Goal: Task Accomplishment & Management: Manage account settings

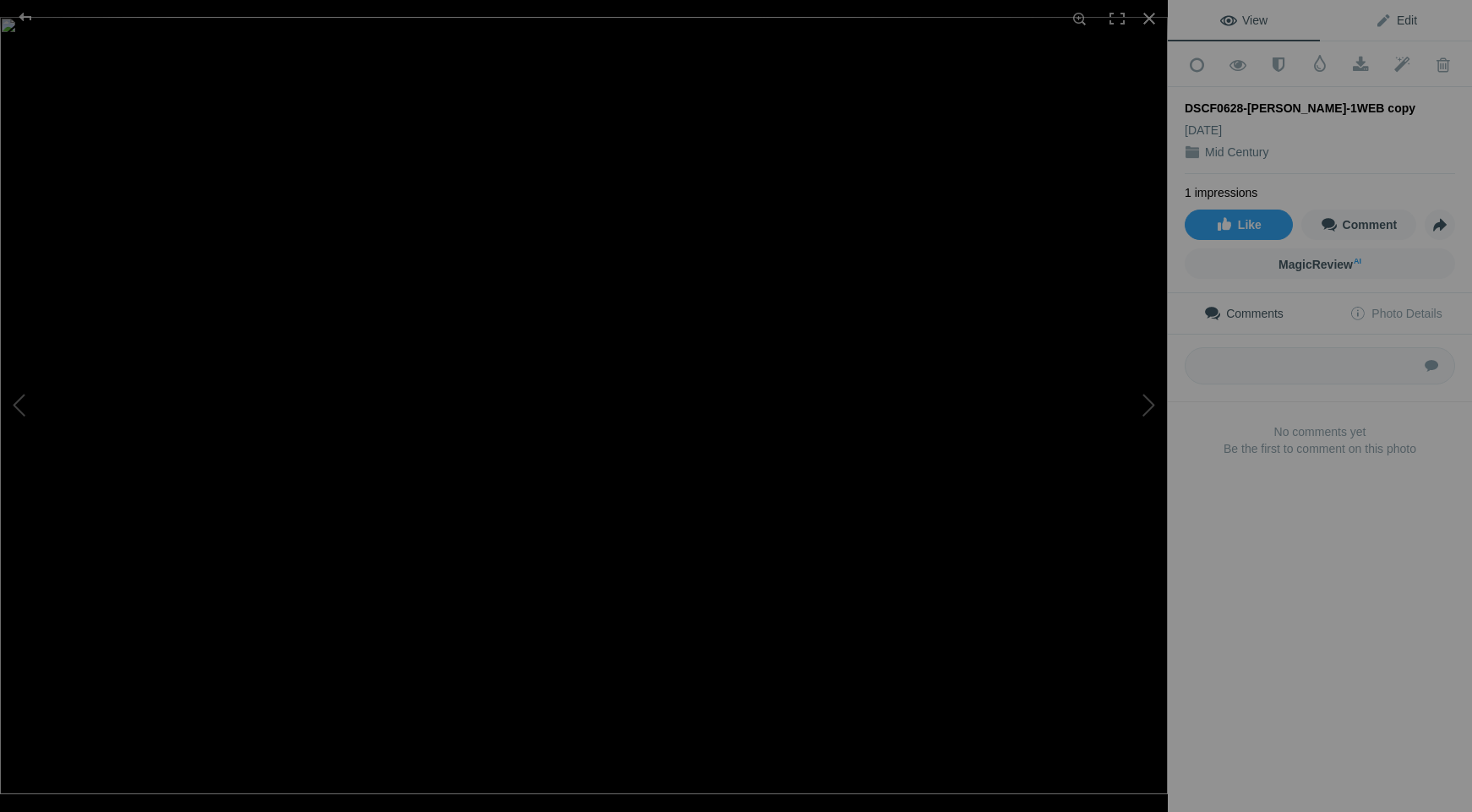
click at [1380, 22] on span "Edit" at bounding box center [1395, 21] width 43 height 14
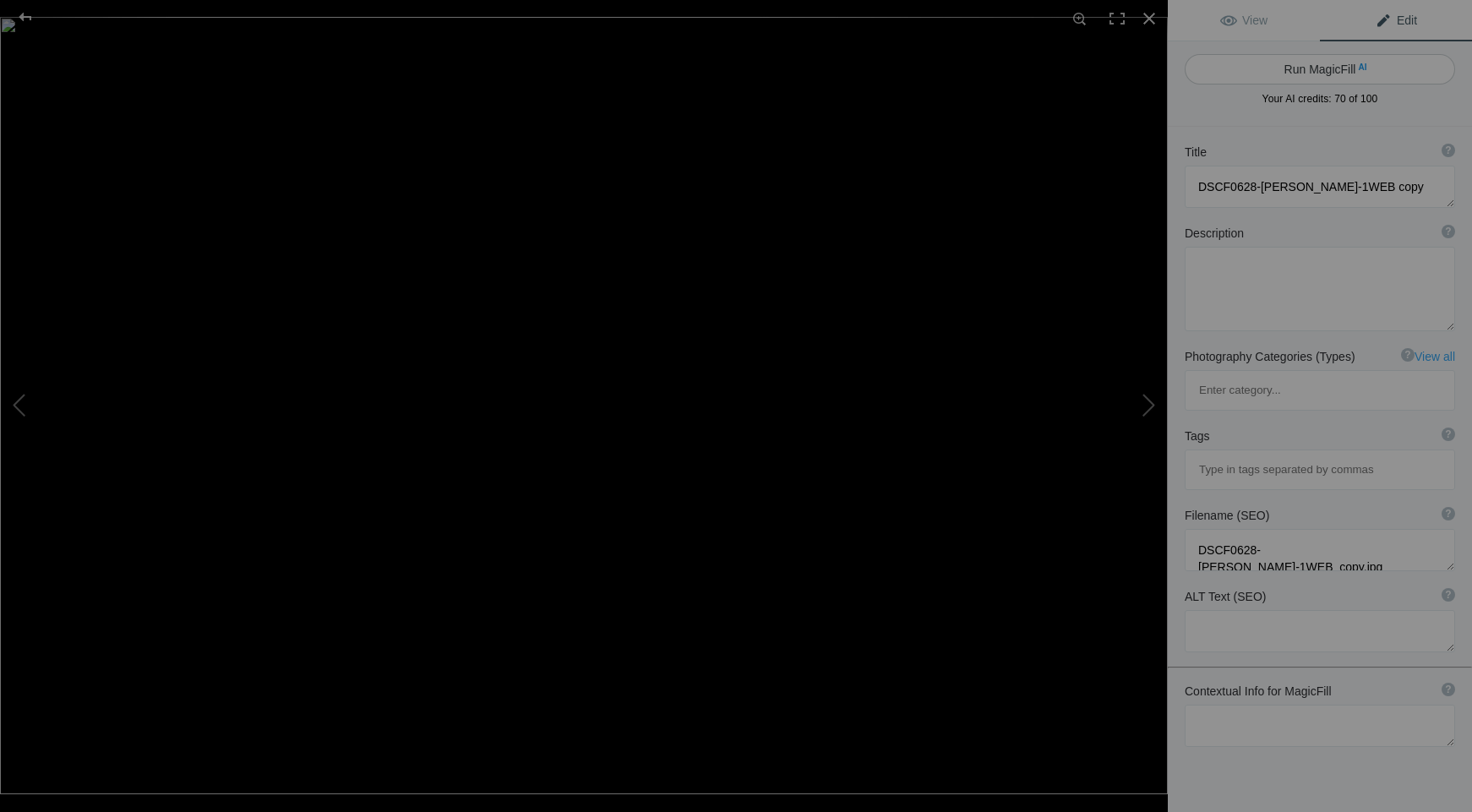
click at [1288, 75] on button "Run MagicFill AI" at bounding box center [1319, 69] width 270 height 30
type textarea "Iconic Marilyn Monroe Statue in Palm Springs at Sunset"
type textarea "Experience the allure of the iconic Marilyn Monroe statue located in Palm Sprin…"
type textarea "marilyn-monroe-statue-palm-springs-sunset.jpg"
type textarea "A large statue of Marilyn Monroe in a white dress, set against a colorful sunse…"
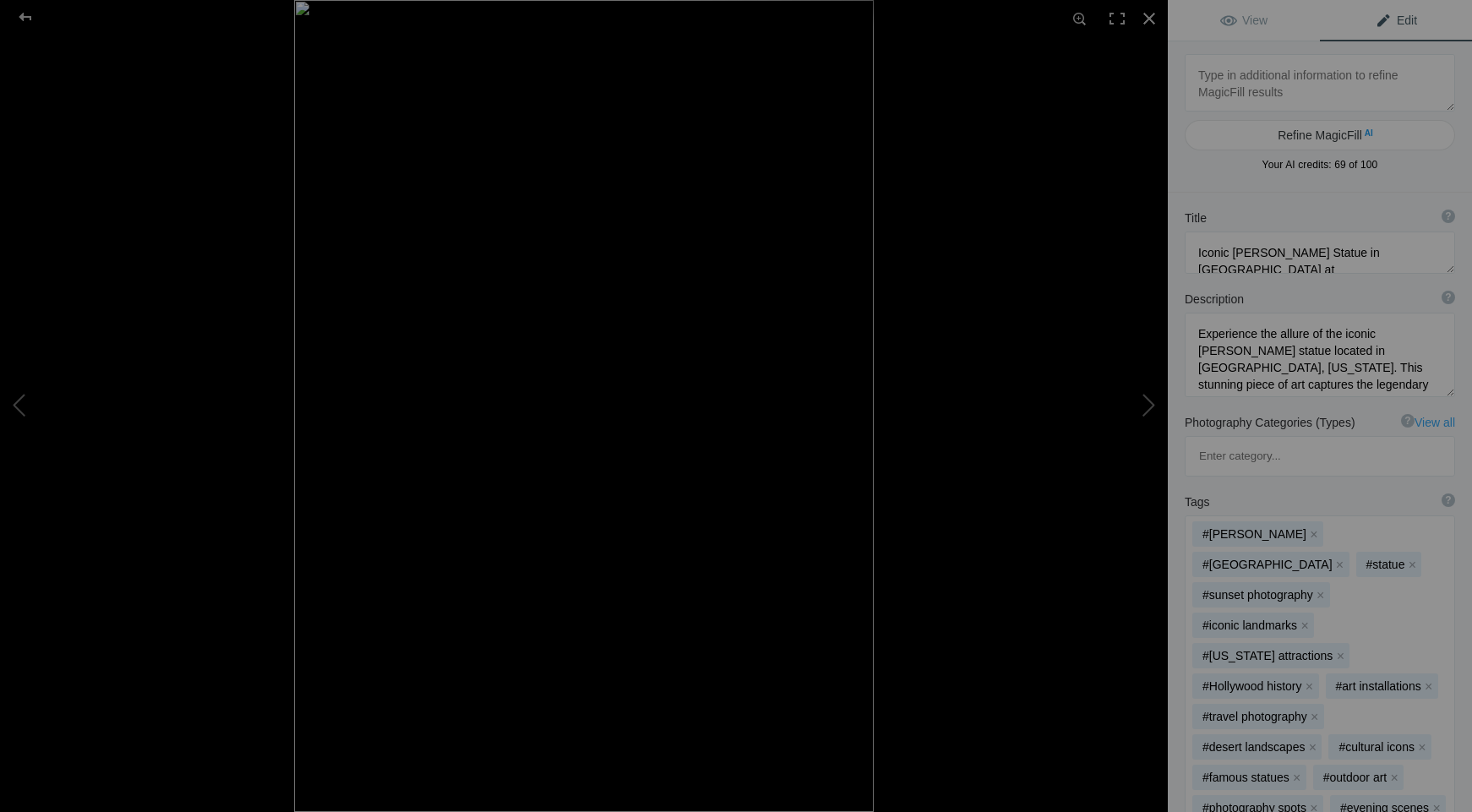
type textarea "John's Grill: Historic Restaurant with Jazz and Seafood in San Francisco"
type textarea "Discover the charm of John's Grill, a historic restaurant in San Francisco that…"
type textarea "Johns_Print_Master3738_Print.jpg"
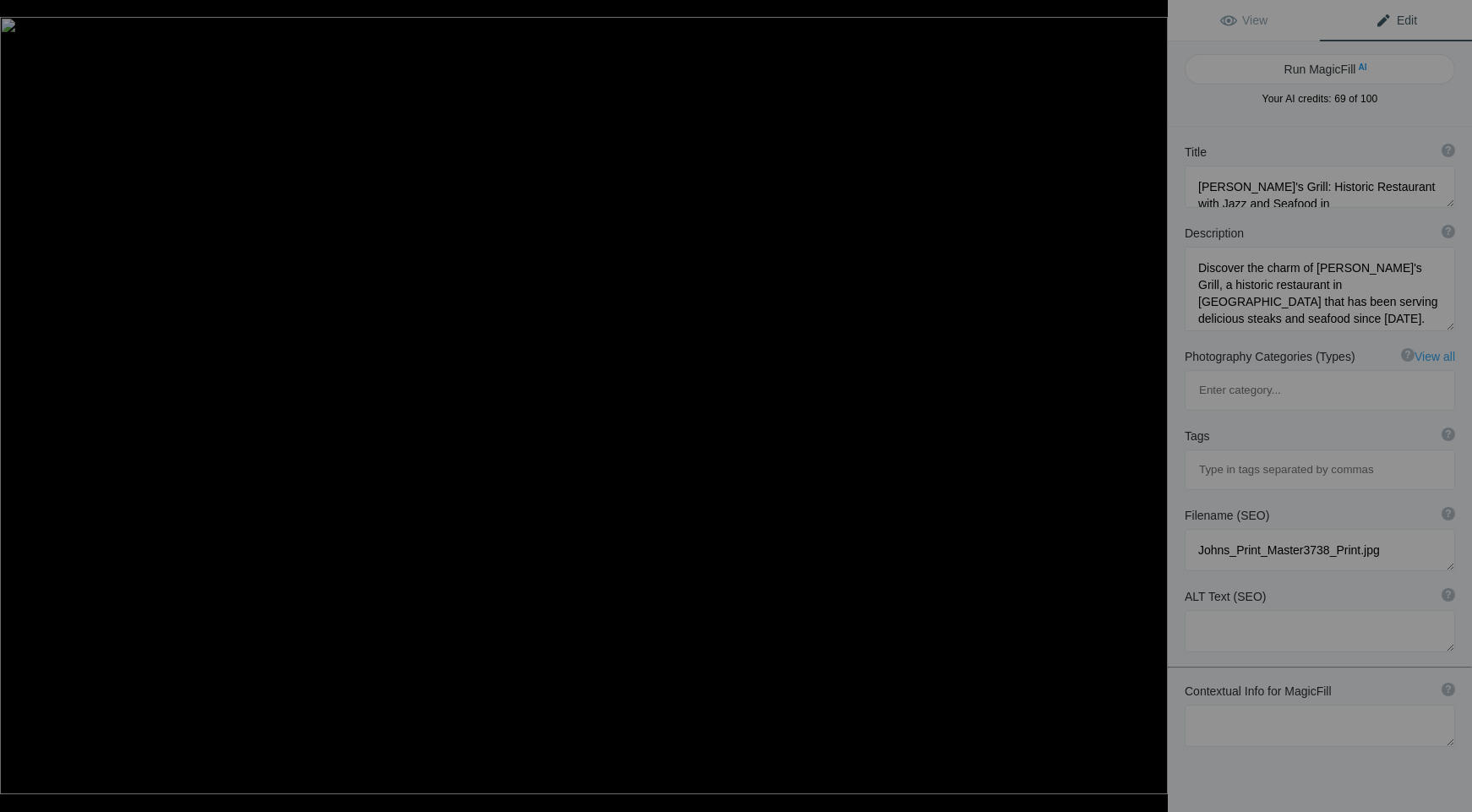
type textarea "Iconic Marilyn Monroe Statue in Palm Springs at Sunset"
type textarea "Experience the allure of the iconic Marilyn Monroe statue located in Palm Sprin…"
type textarea "marilyn-monroe-statue-palm-springs-sunset.jpg"
type textarea "A large statue of Marilyn Monroe in a white dress, set against a colorful sunse…"
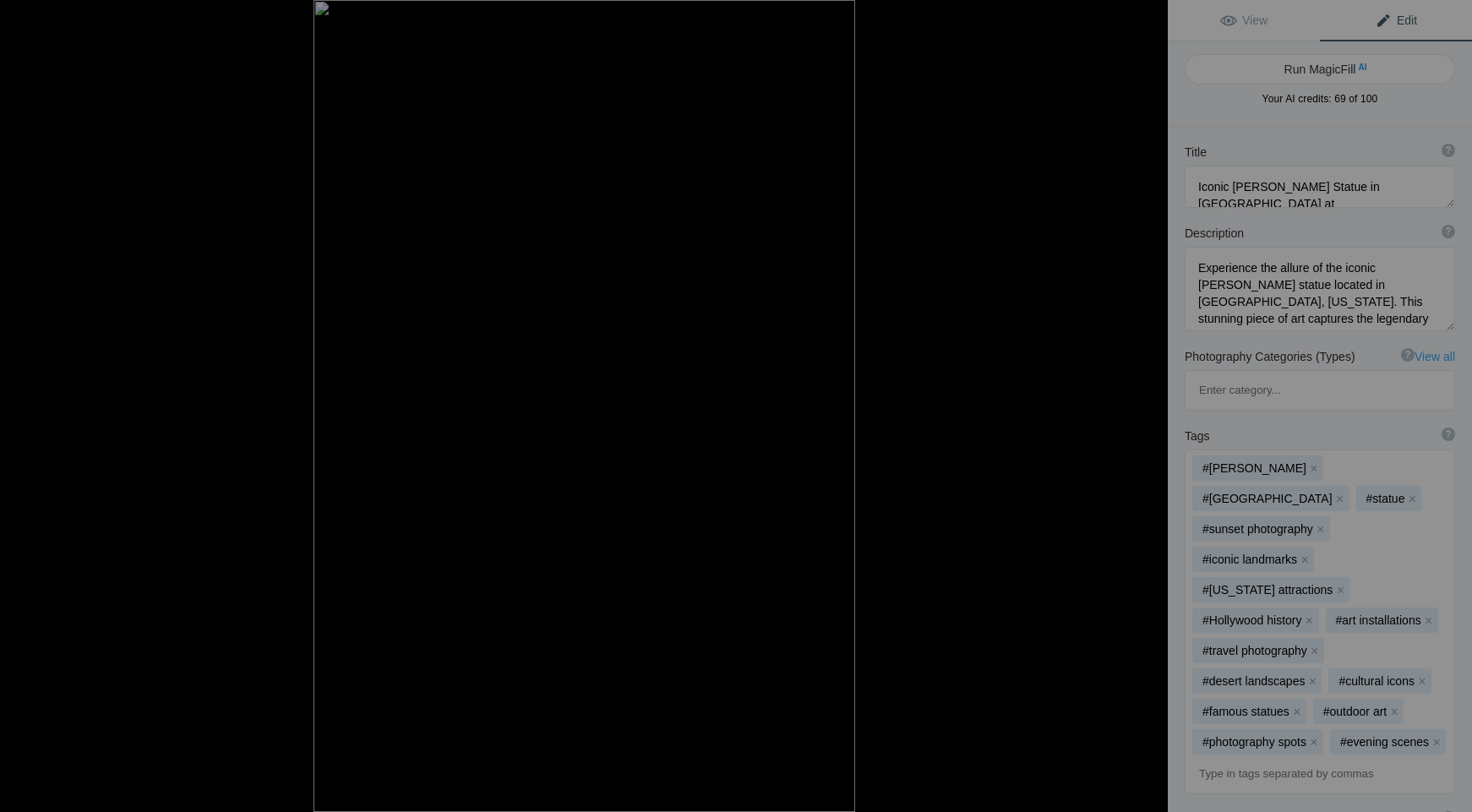
type textarea "DSCF0133-Dive-MotelWEB copy"
type textarea "DSCF0133-Dive-MotelWEB_copy.jpg"
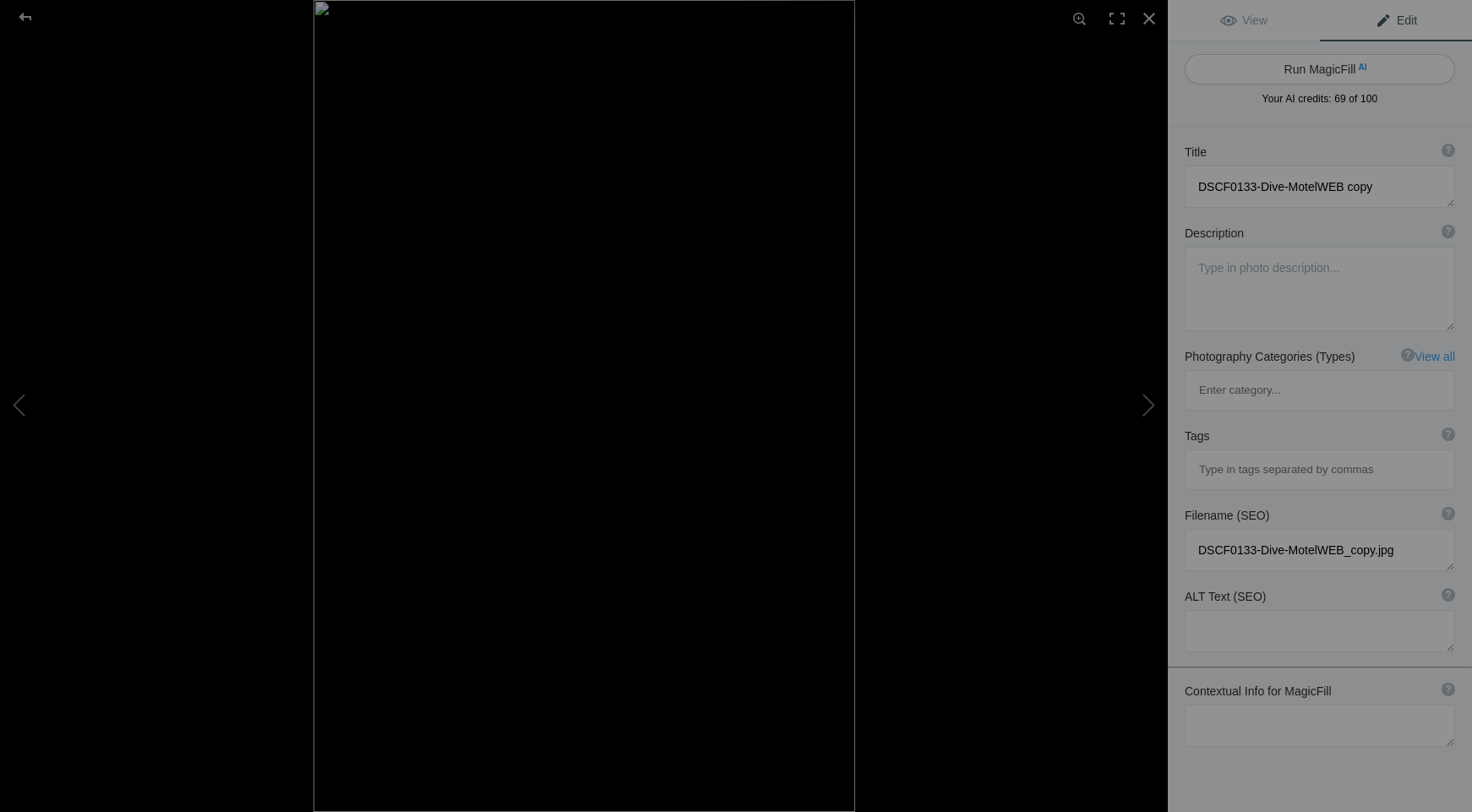
click at [1301, 72] on button "Run MagicFill AI" at bounding box center [1319, 69] width 270 height 30
type textarea "Imperial Motel Dive Sign at Sunset"
type textarea "This vibrant image captures the iconic sign of the Imperial Motel, showcasing i…"
type textarea "imperial-motel-dive-sign-sunset.jpg"
type textarea "Brightly lit Imperial Motel sign featuring "DIVE" against a sunset sky, showcas…"
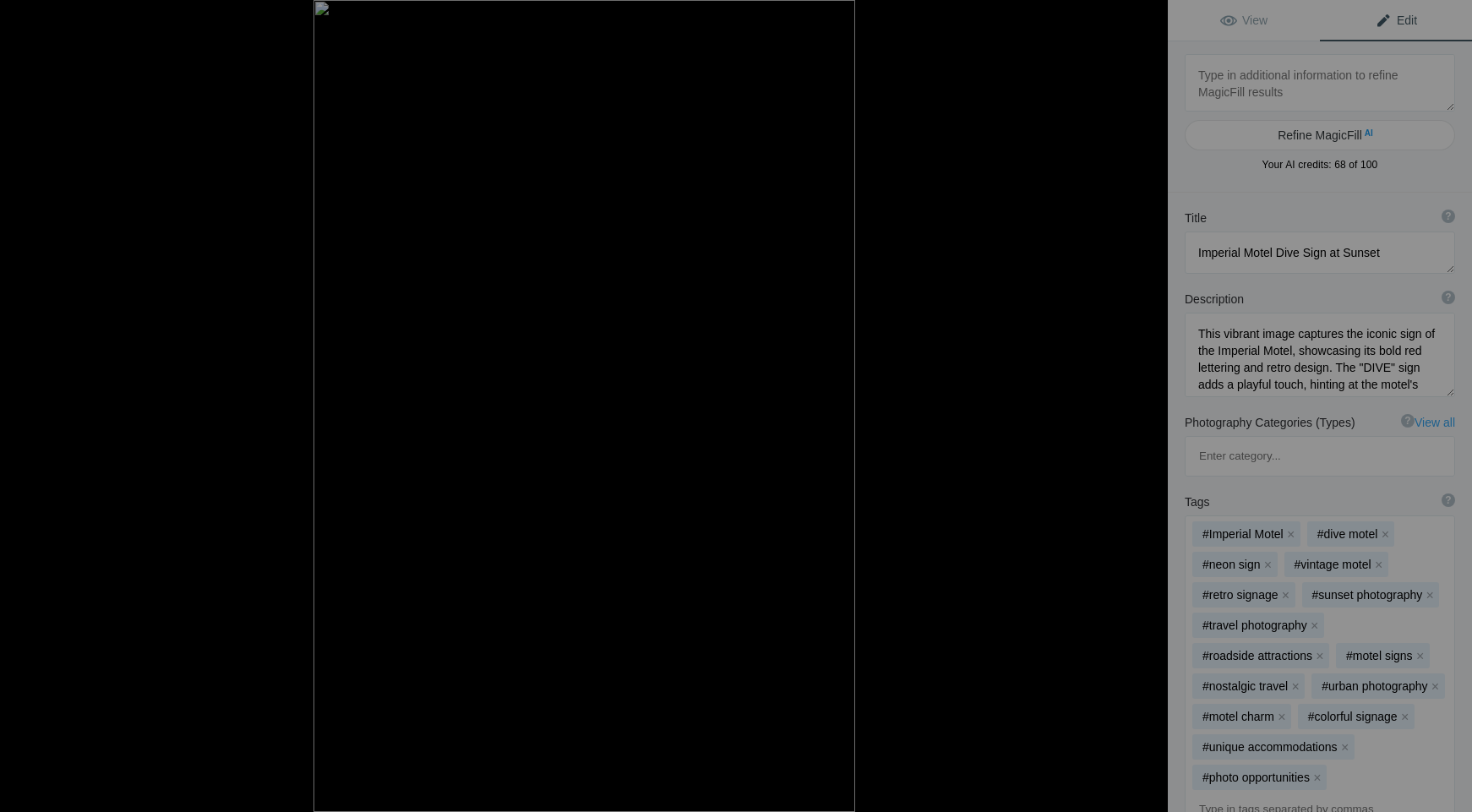
type textarea "DSCF0095-Eastern-LA-WEB copy"
type textarea "DSCF0095-Eastern-LA-WEB_copy.jpg"
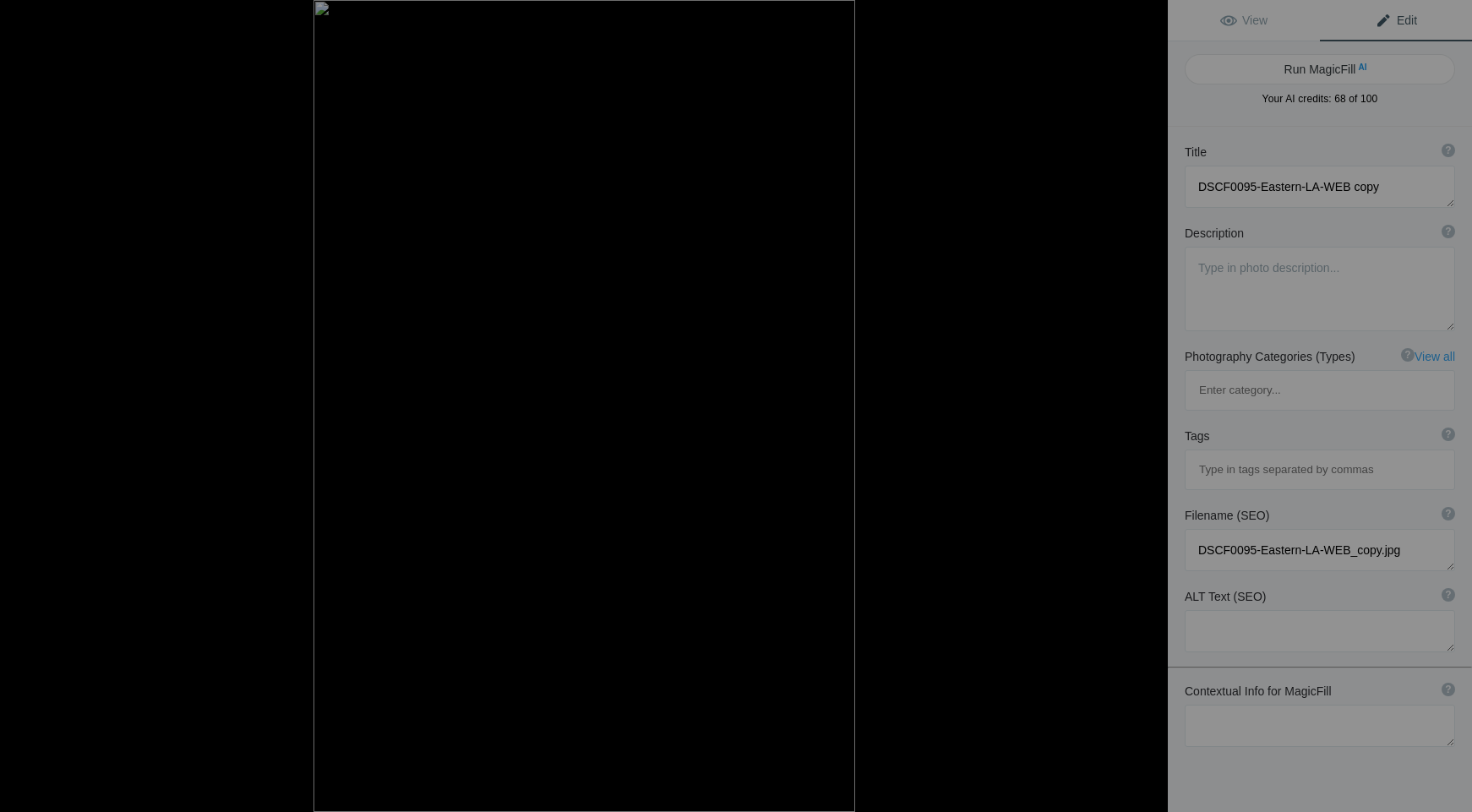
click at [1301, 72] on button "Run MagicFill AI" at bounding box center [1319, 69] width 270 height 30
type textarea "Stunning Art Deco Architecture of Eastern LA"
type textarea "This captivating image showcases the striking Art Deco architecture of a histor…"
type textarea "stunning-art-deco-eastern-la.jpg"
type textarea "Art Deco building in Eastern Los Angeles with a turquoise facade and dramatic c…"
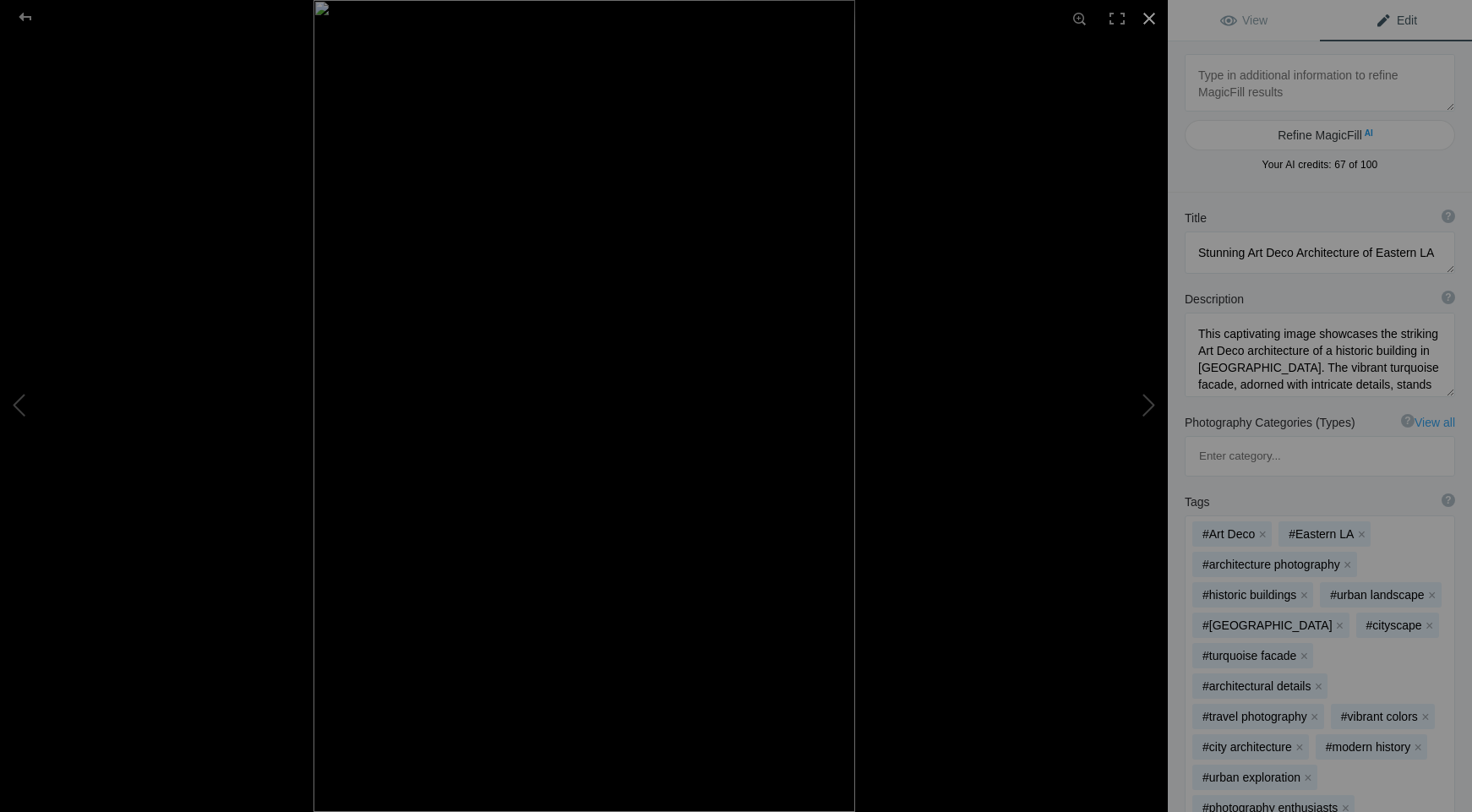
click at [1146, 17] on div at bounding box center [1149, 18] width 37 height 37
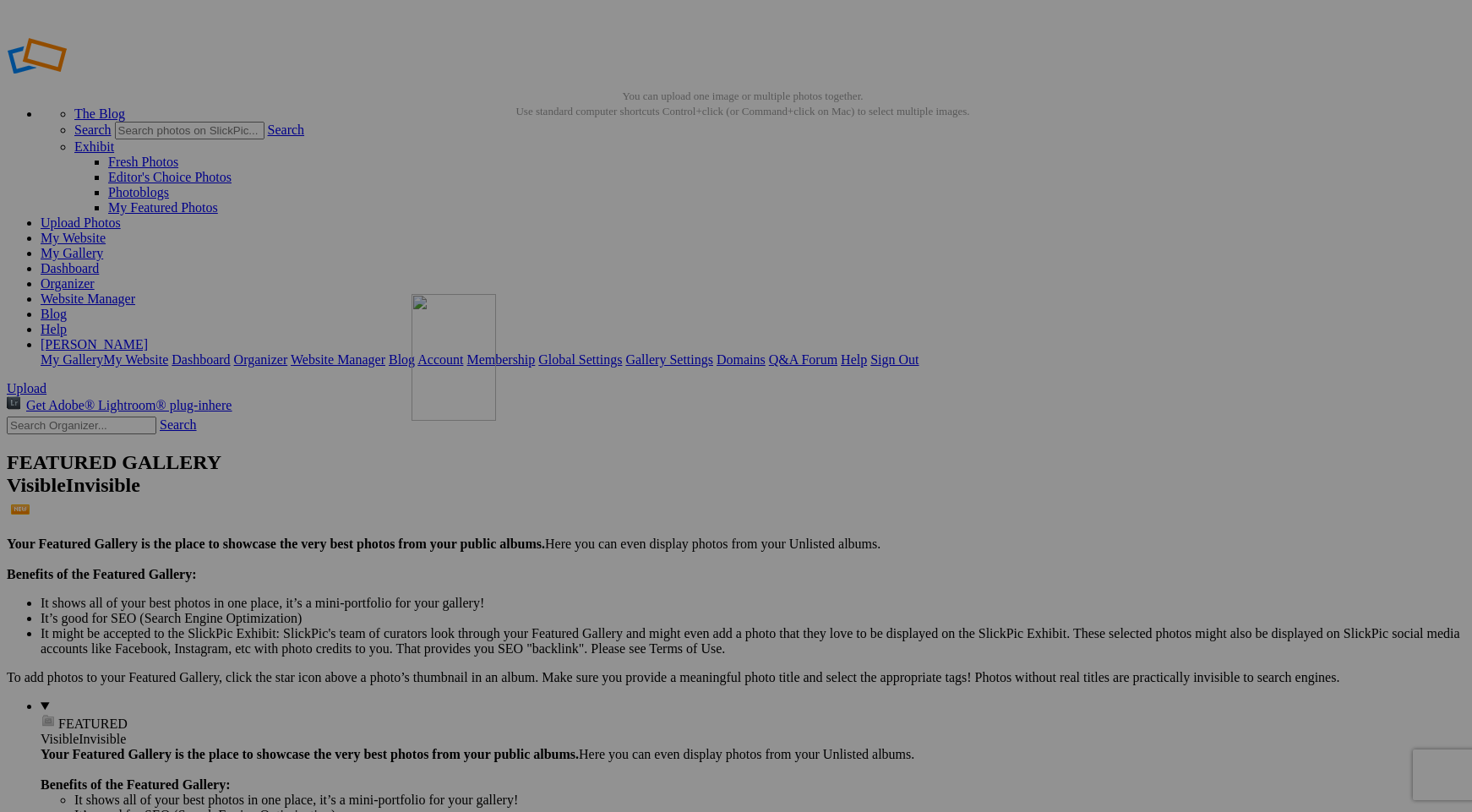
drag, startPoint x: 476, startPoint y: 238, endPoint x: 652, endPoint y: 412, distance: 247.5
drag, startPoint x: 465, startPoint y: 221, endPoint x: 499, endPoint y: 415, distance: 197.0
drag, startPoint x: 466, startPoint y: 246, endPoint x: 465, endPoint y: 435, distance: 189.0
drag, startPoint x: 1392, startPoint y: 246, endPoint x: 733, endPoint y: 214, distance: 659.8
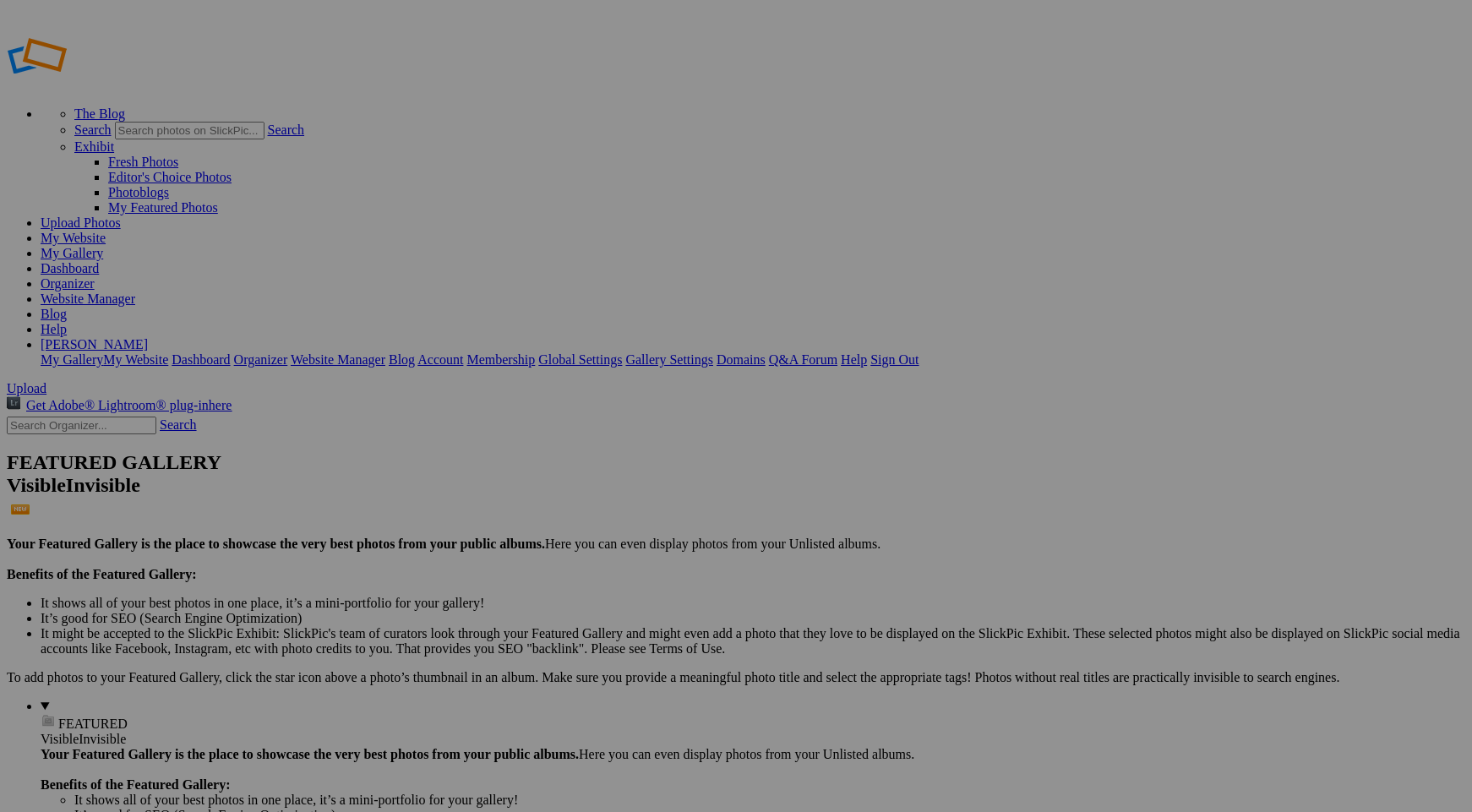
type input "Black & White"
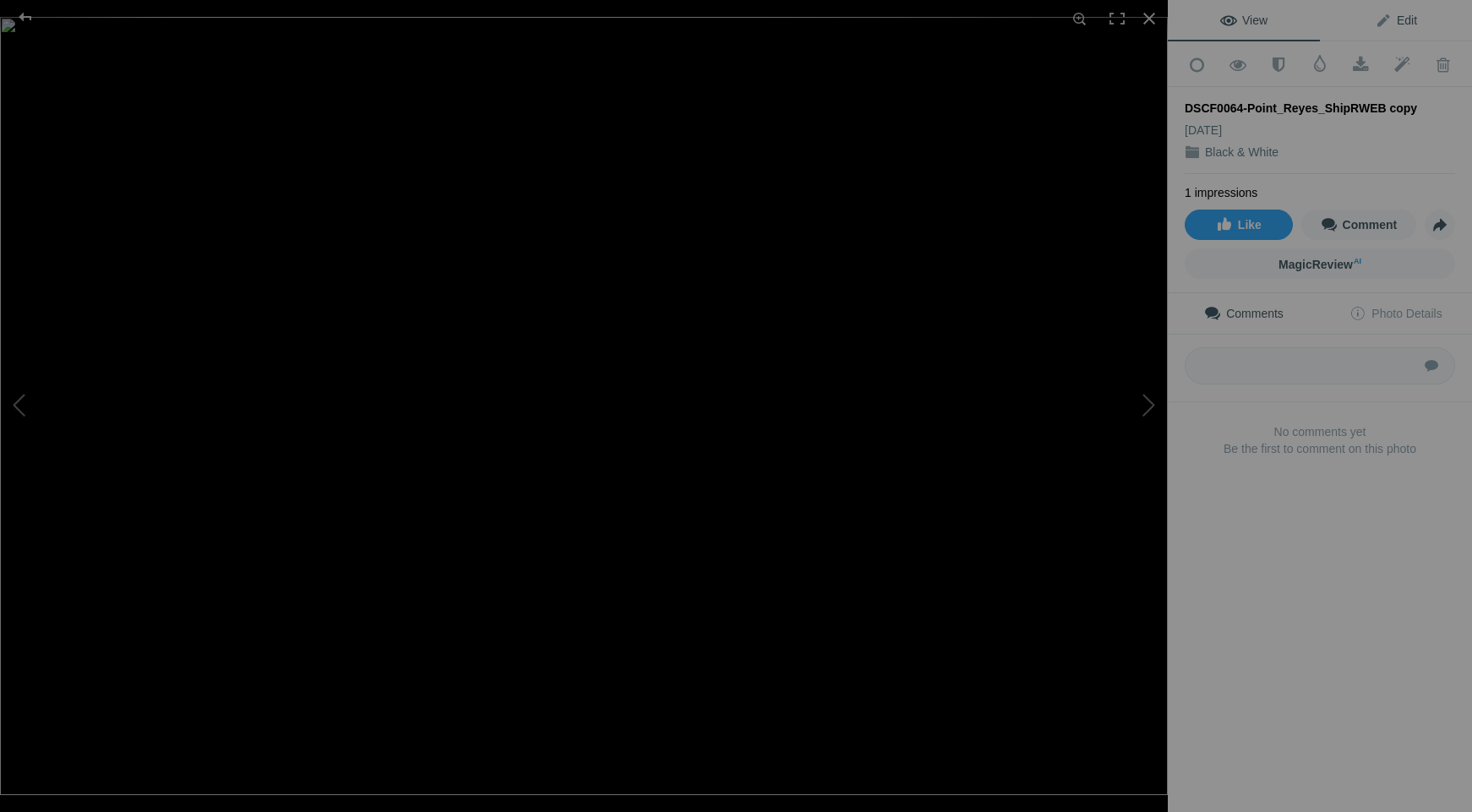
click at [1390, 17] on span "Edit" at bounding box center [1395, 21] width 43 height 14
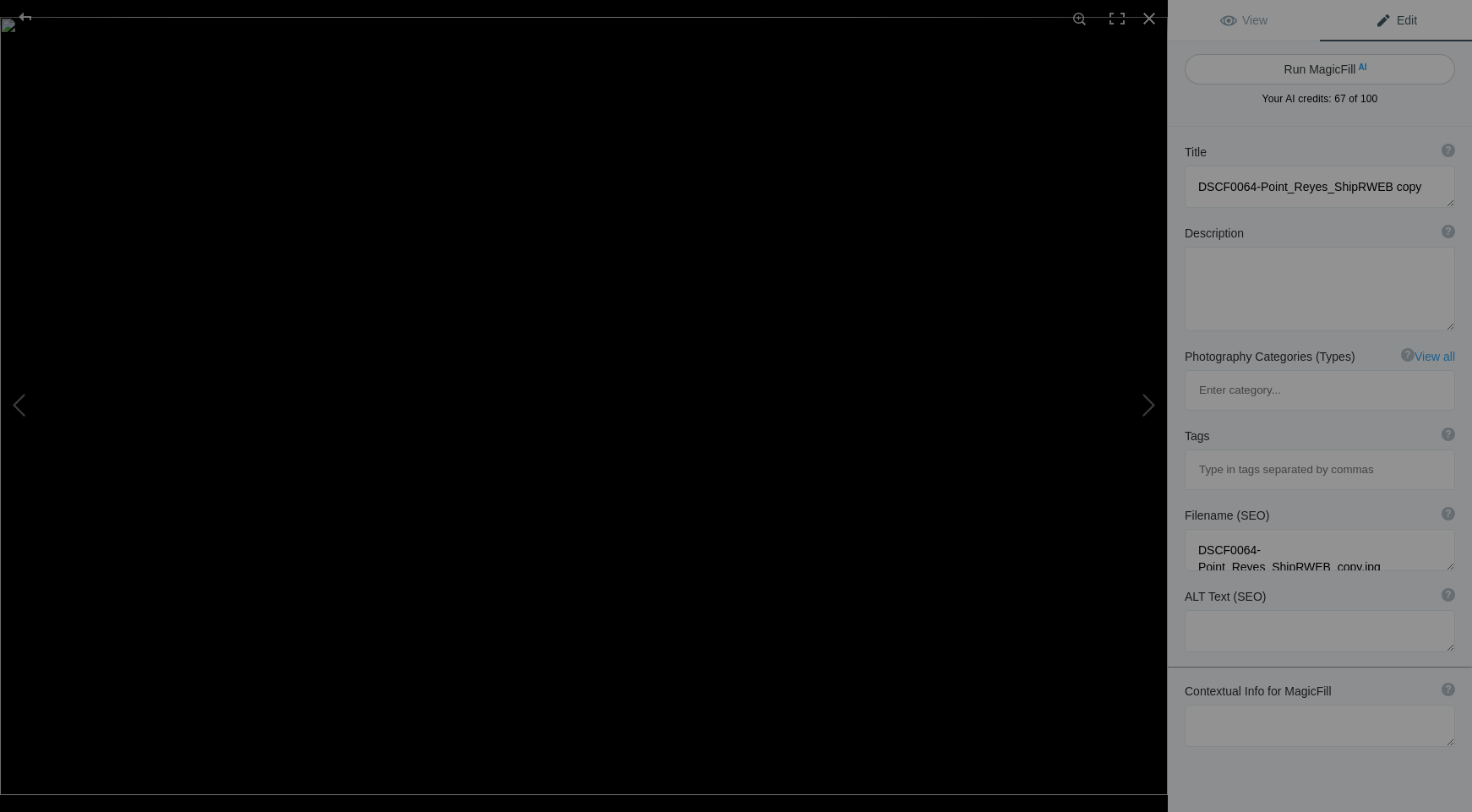
click at [1333, 65] on button "Run MagicFill AI" at bounding box center [1319, 69] width 270 height 30
type textarea "Abandoned Shipwreck at Point Reyes National Seashore"
type textarea "This striking black-and-white photograph captures the haunting beauty of an aba…"
type textarea "abandoned-shipwreck-point-reyes.jpg"
type textarea "Black-and-white image of an abandoned shipwreck at Point Reyes National Seashor…"
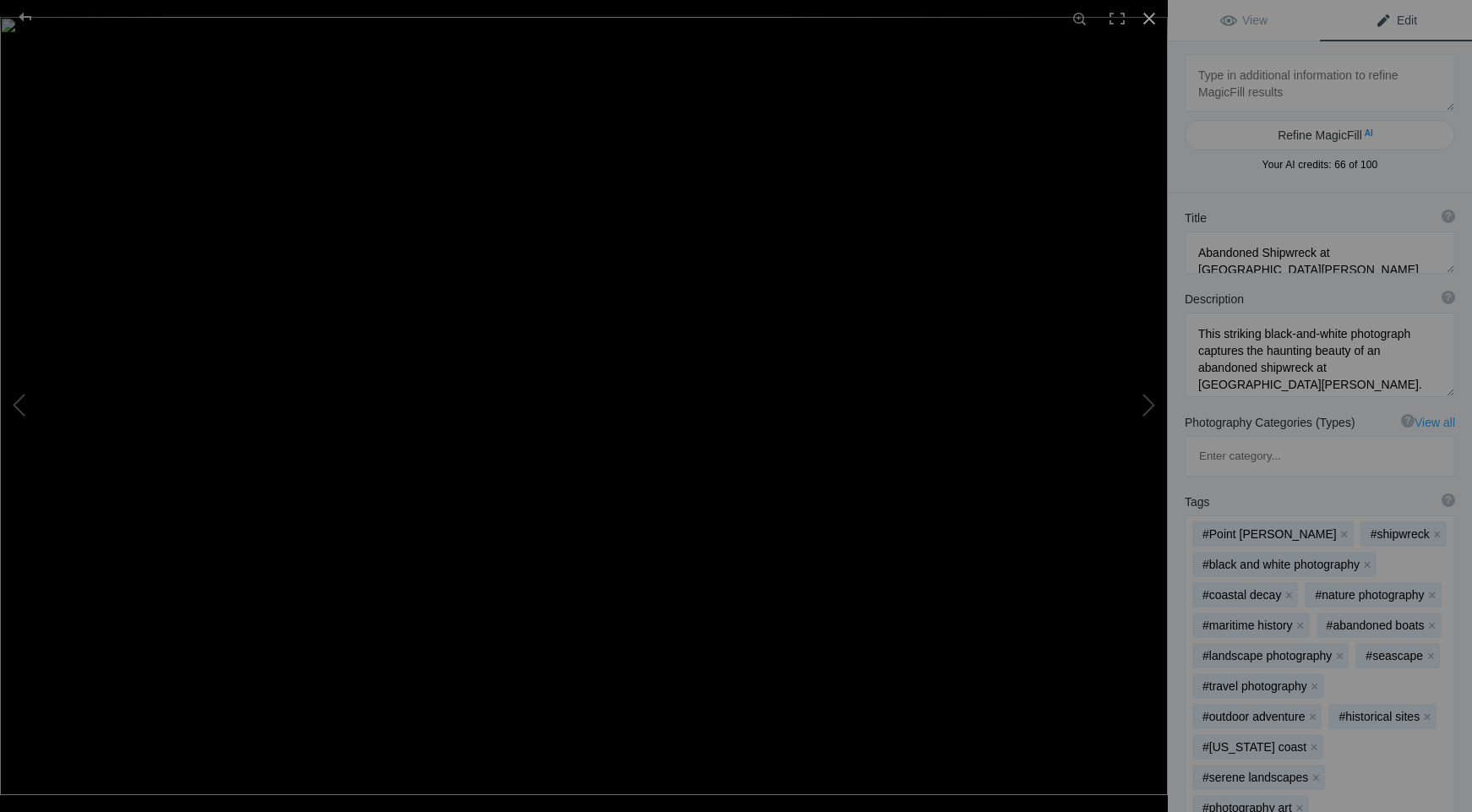
click at [1149, 19] on div at bounding box center [1149, 18] width 37 height 37
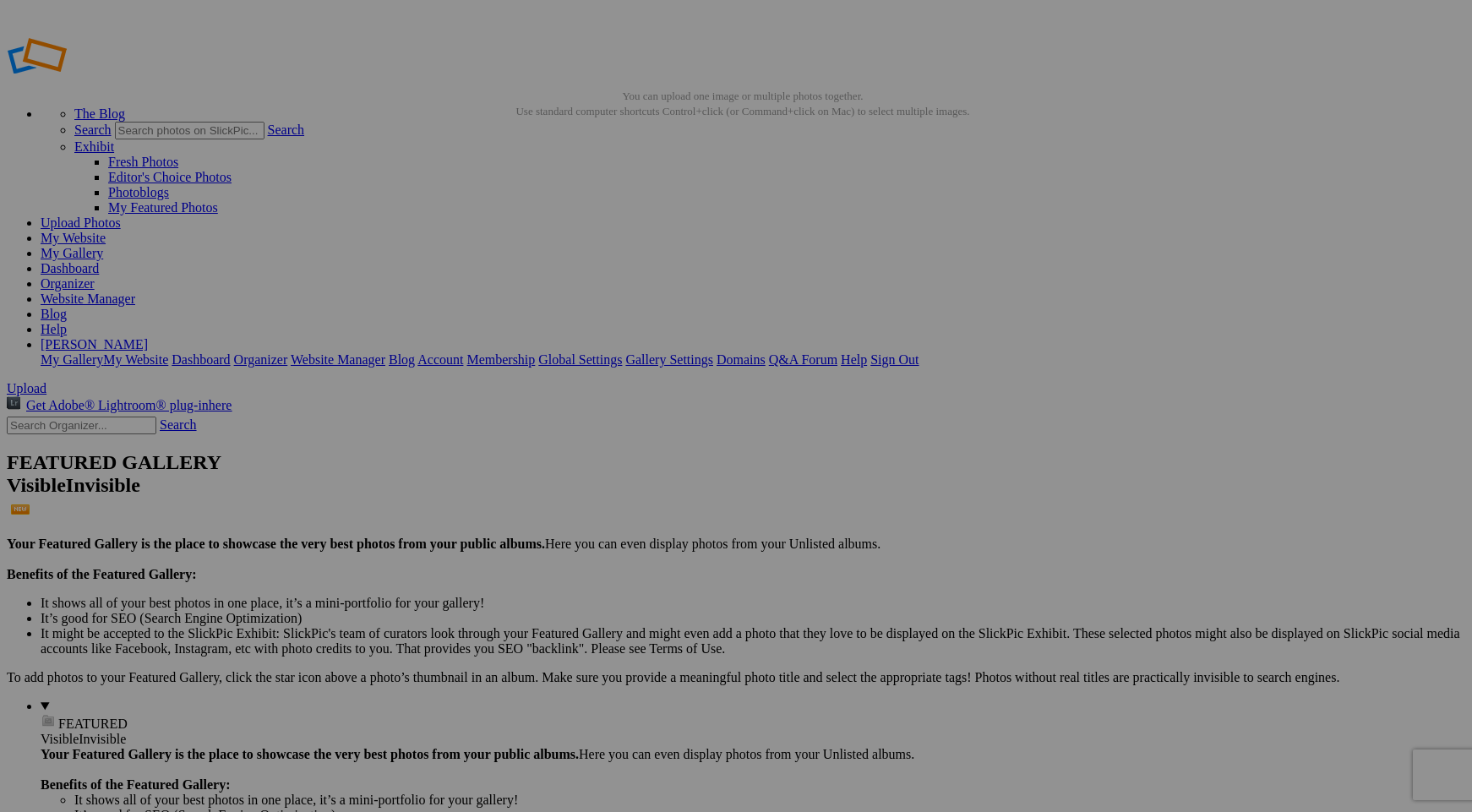
click at [135, 291] on link "Website Manager" at bounding box center [88, 298] width 95 height 15
